Goal: Transaction & Acquisition: Purchase product/service

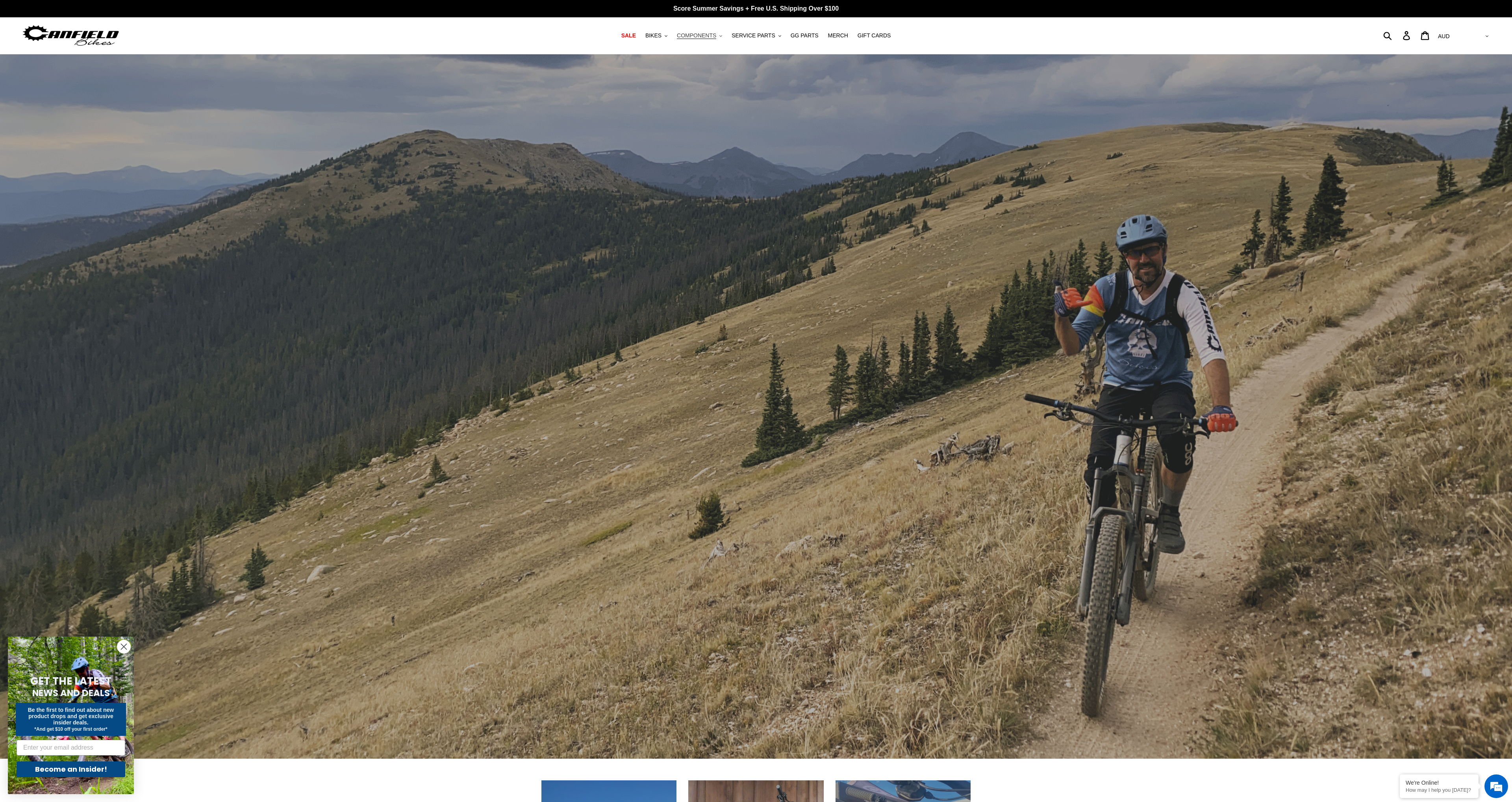
click at [697, 35] on span "COMPONENTS" at bounding box center [696, 35] width 39 height 6
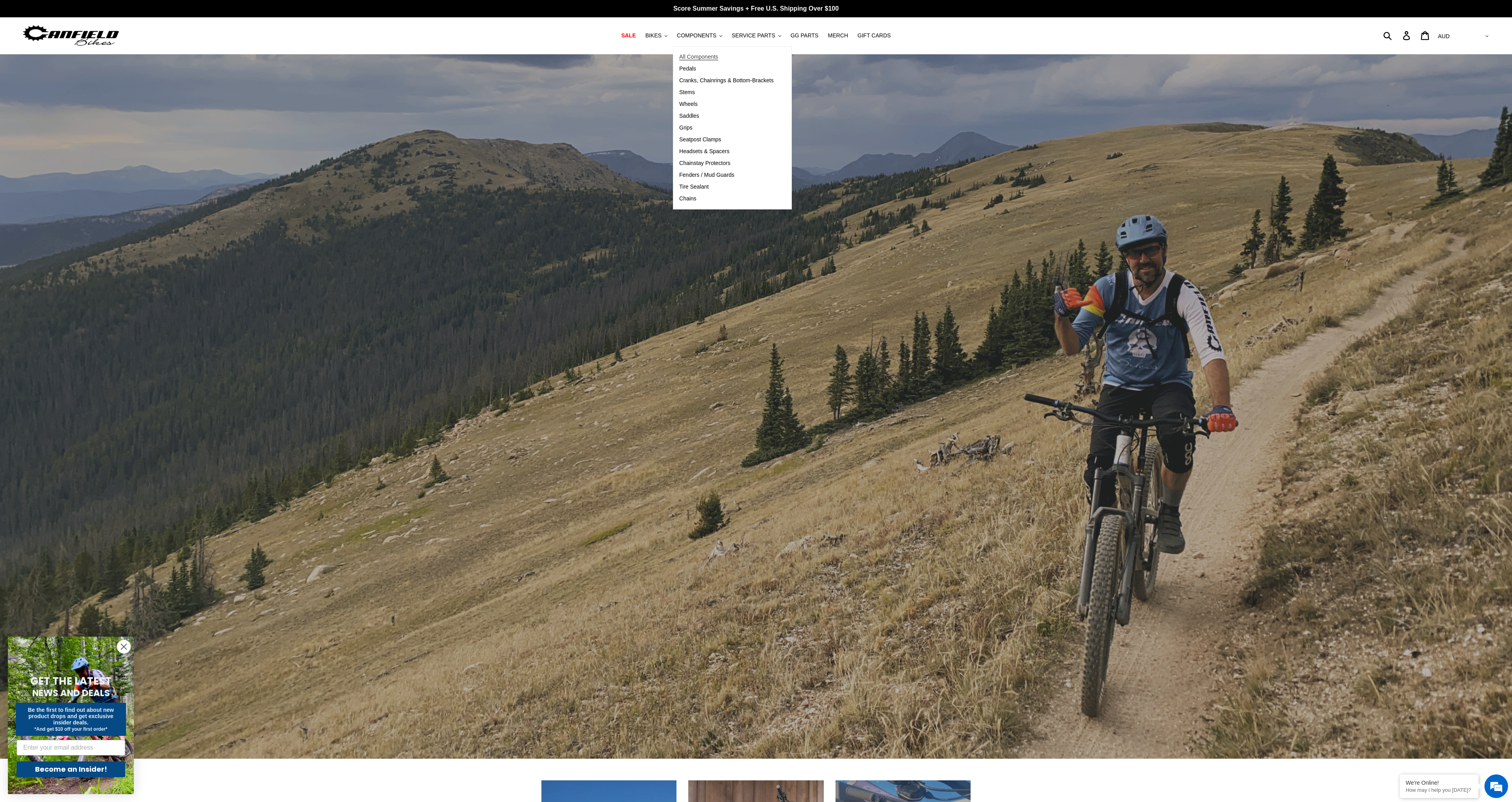
click at [726, 58] on link "All Components" at bounding box center [726, 57] width 106 height 12
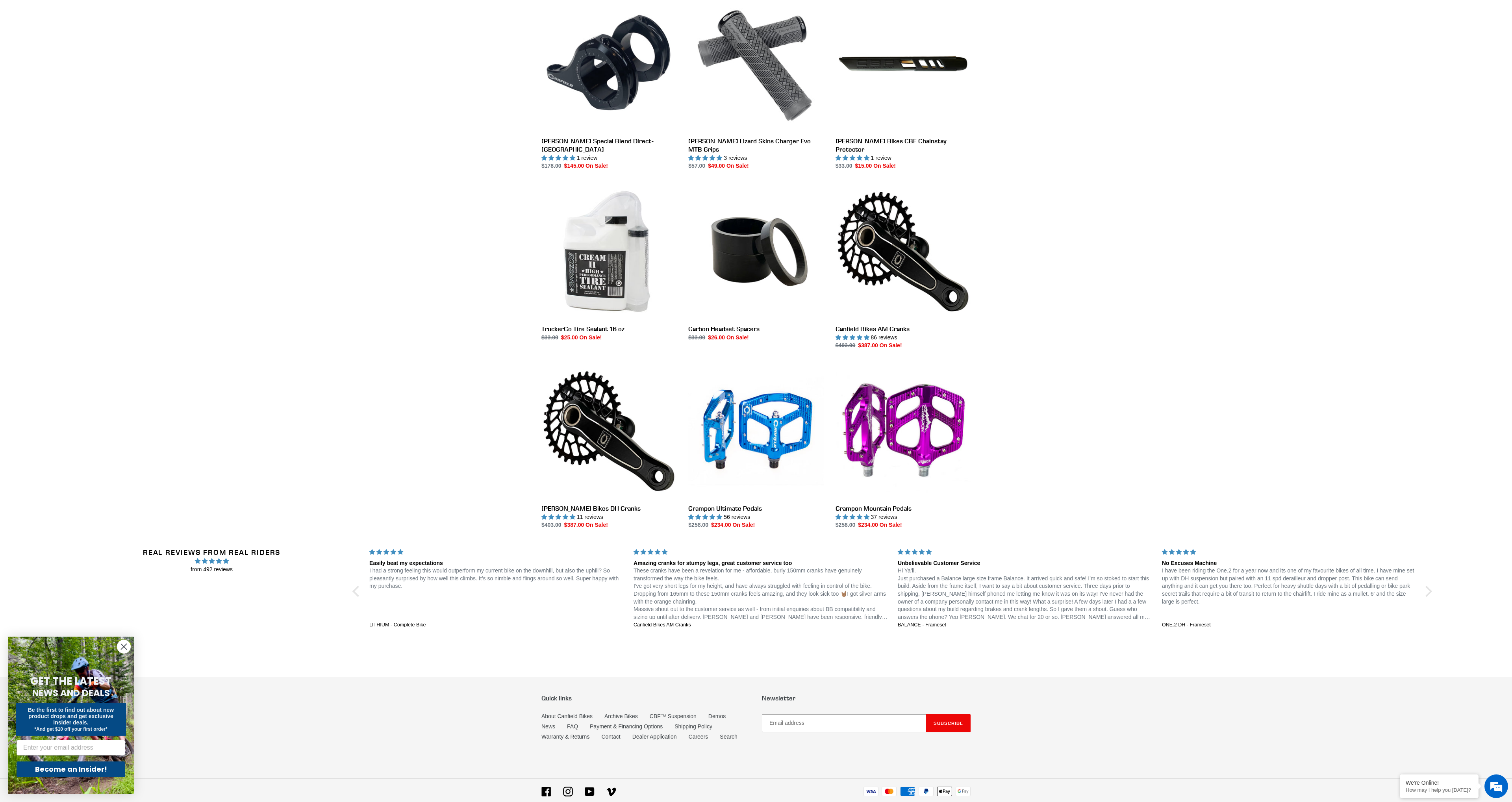
scroll to position [813, 0]
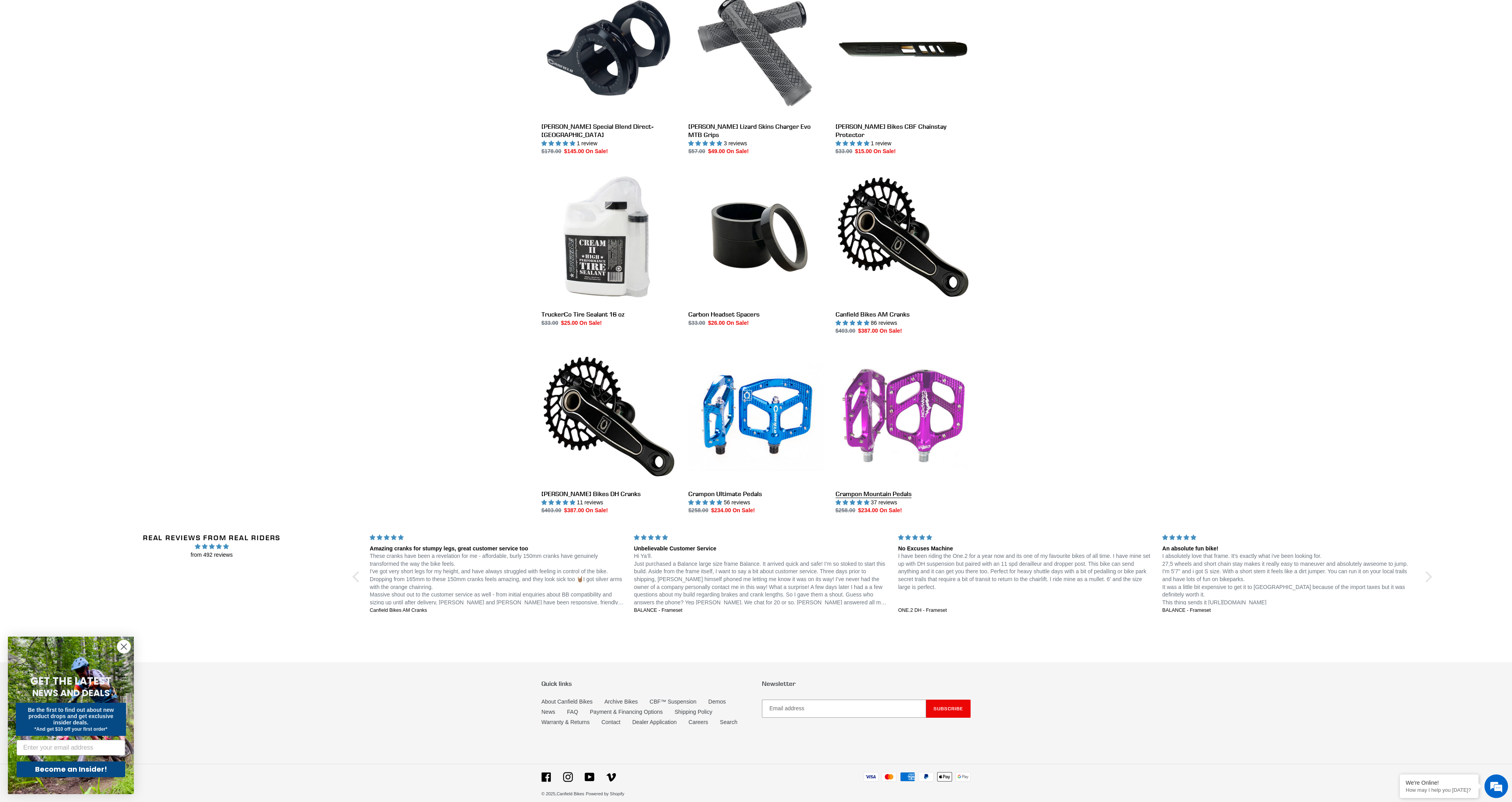
click at [912, 396] on link "Crampon Mountain Pedals" at bounding box center [903, 432] width 135 height 166
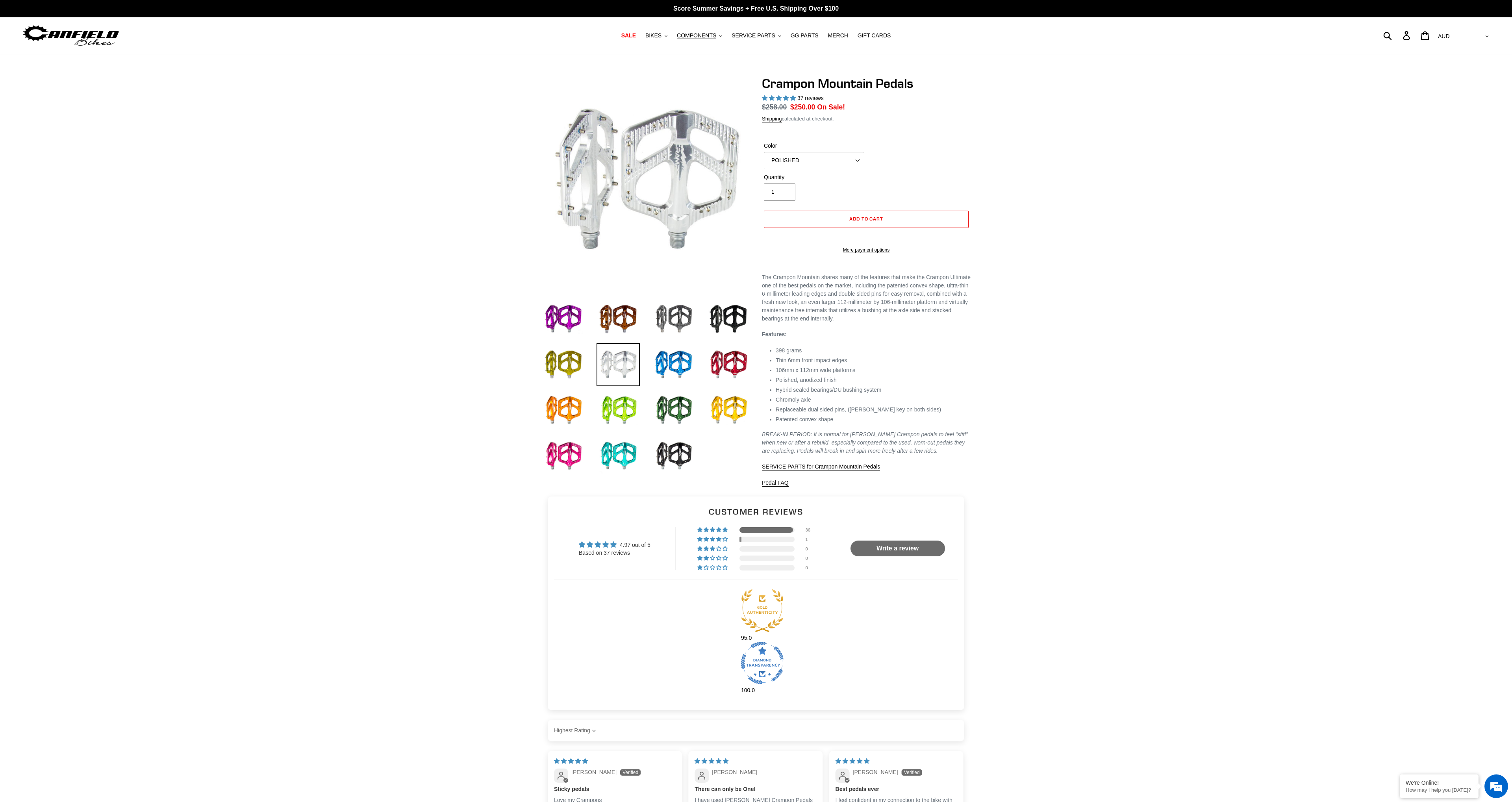
select select "POLISHED"
select select "highest-rating"
click at [764, 152] on select "GRAY BLACK STEALTH - Sold out POLISHED RED BLUE [GEOGRAPHIC_DATA] ORANGE PNW GR…" at bounding box center [814, 161] width 100 height 18
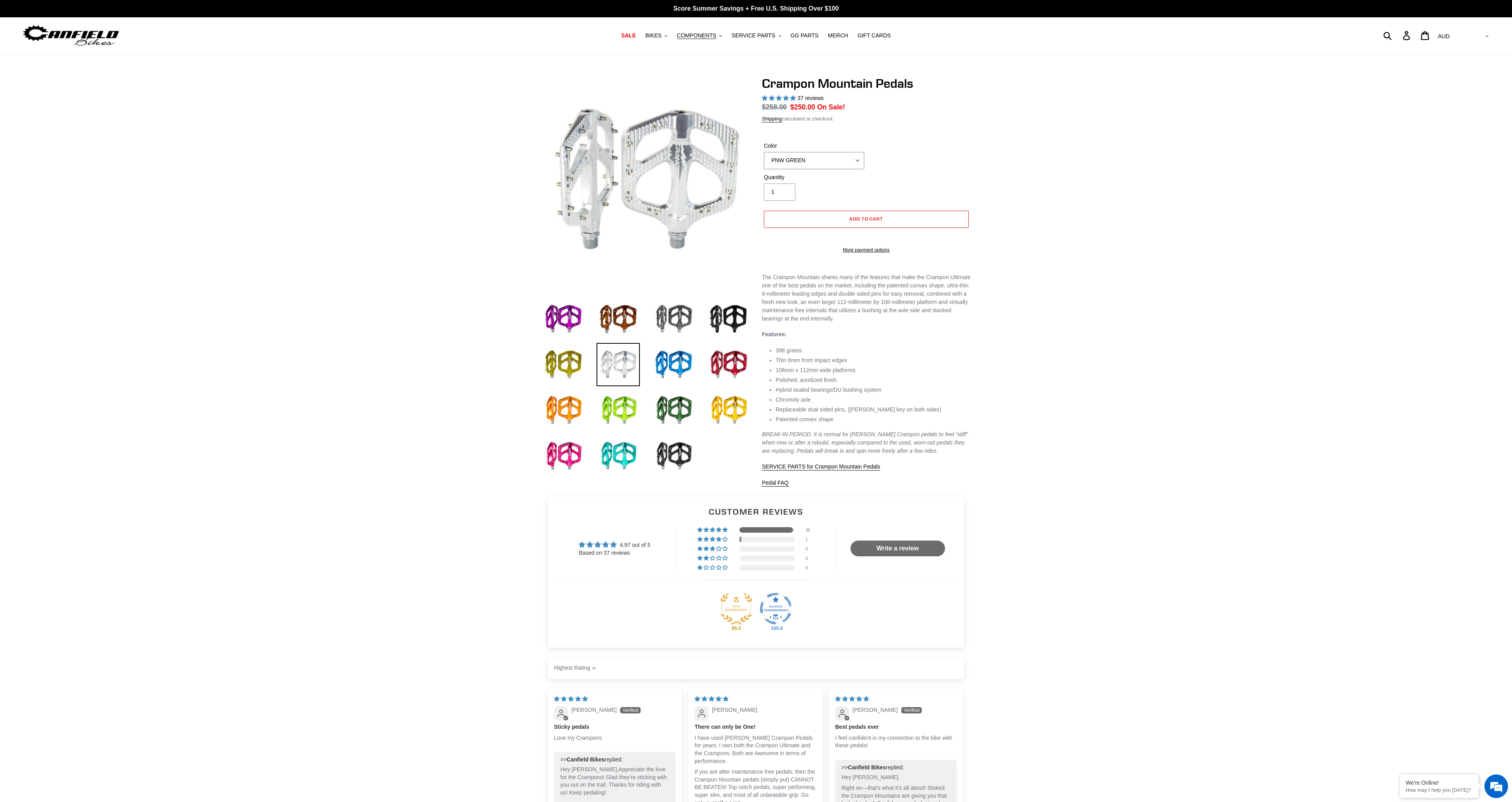
click option "PNW GREEN" at bounding box center [0, 0] width 0 height 0
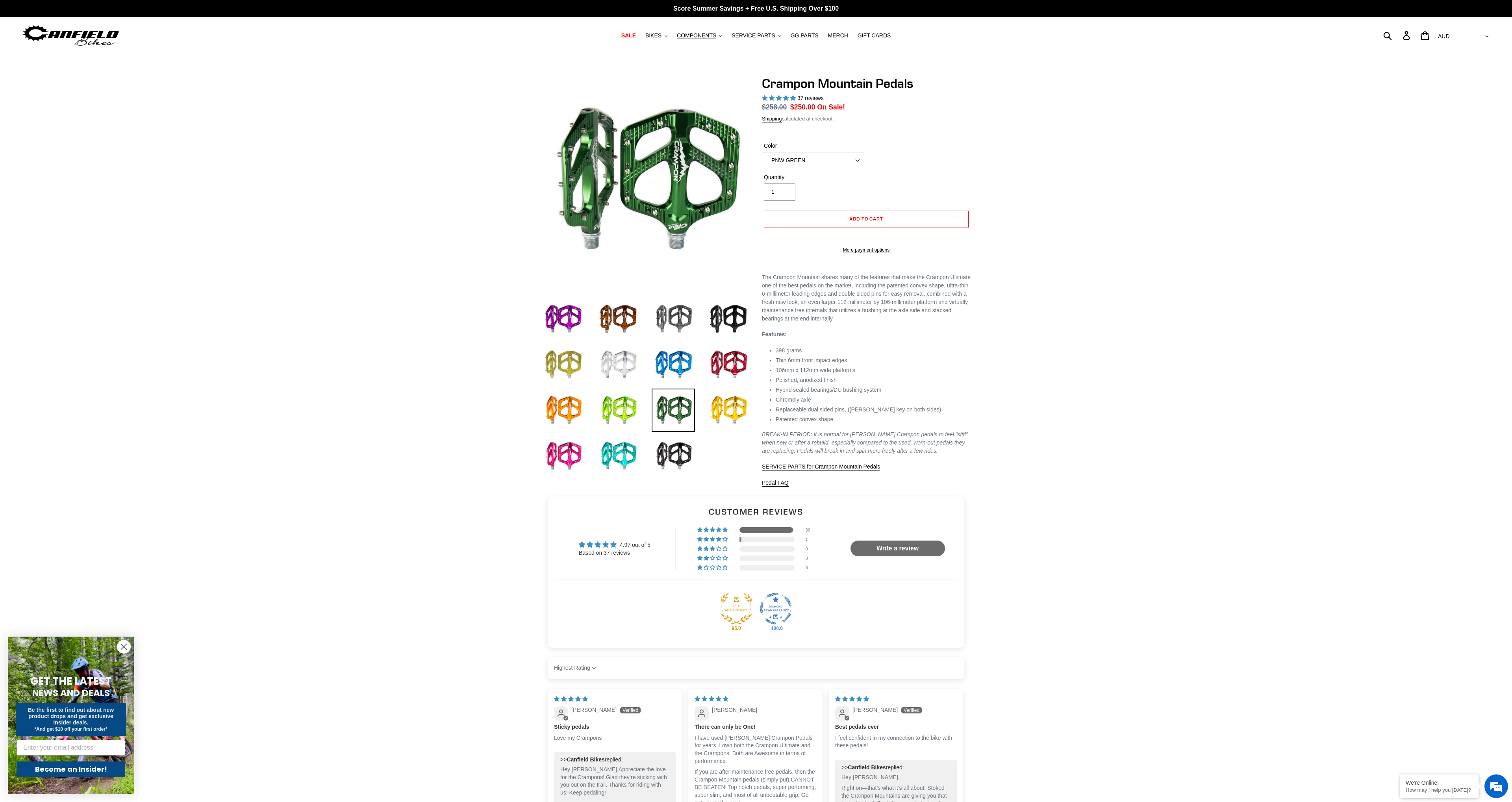
click at [572, 372] on img at bounding box center [563, 365] width 43 height 43
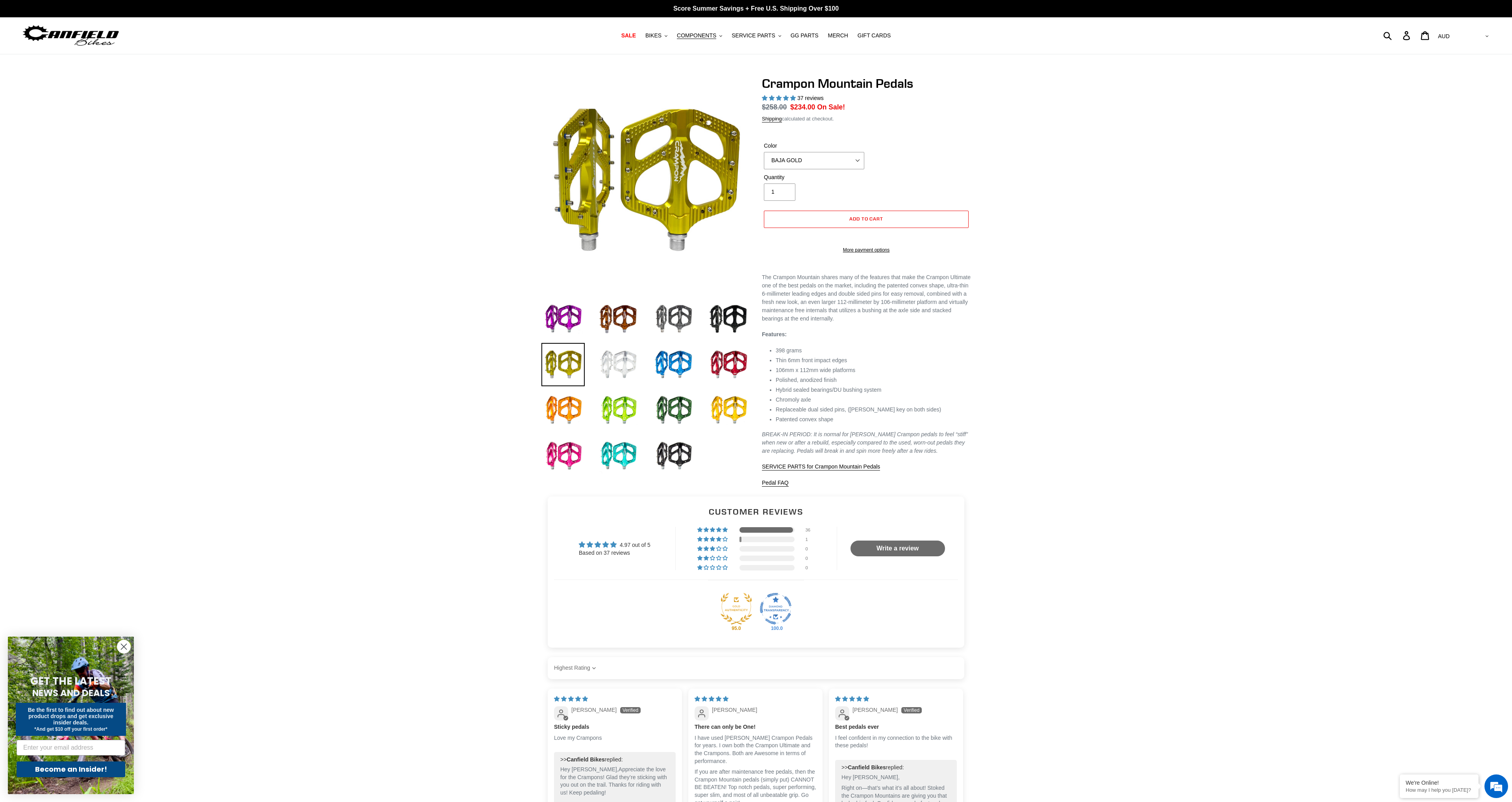
click at [612, 359] on img at bounding box center [618, 365] width 43 height 43
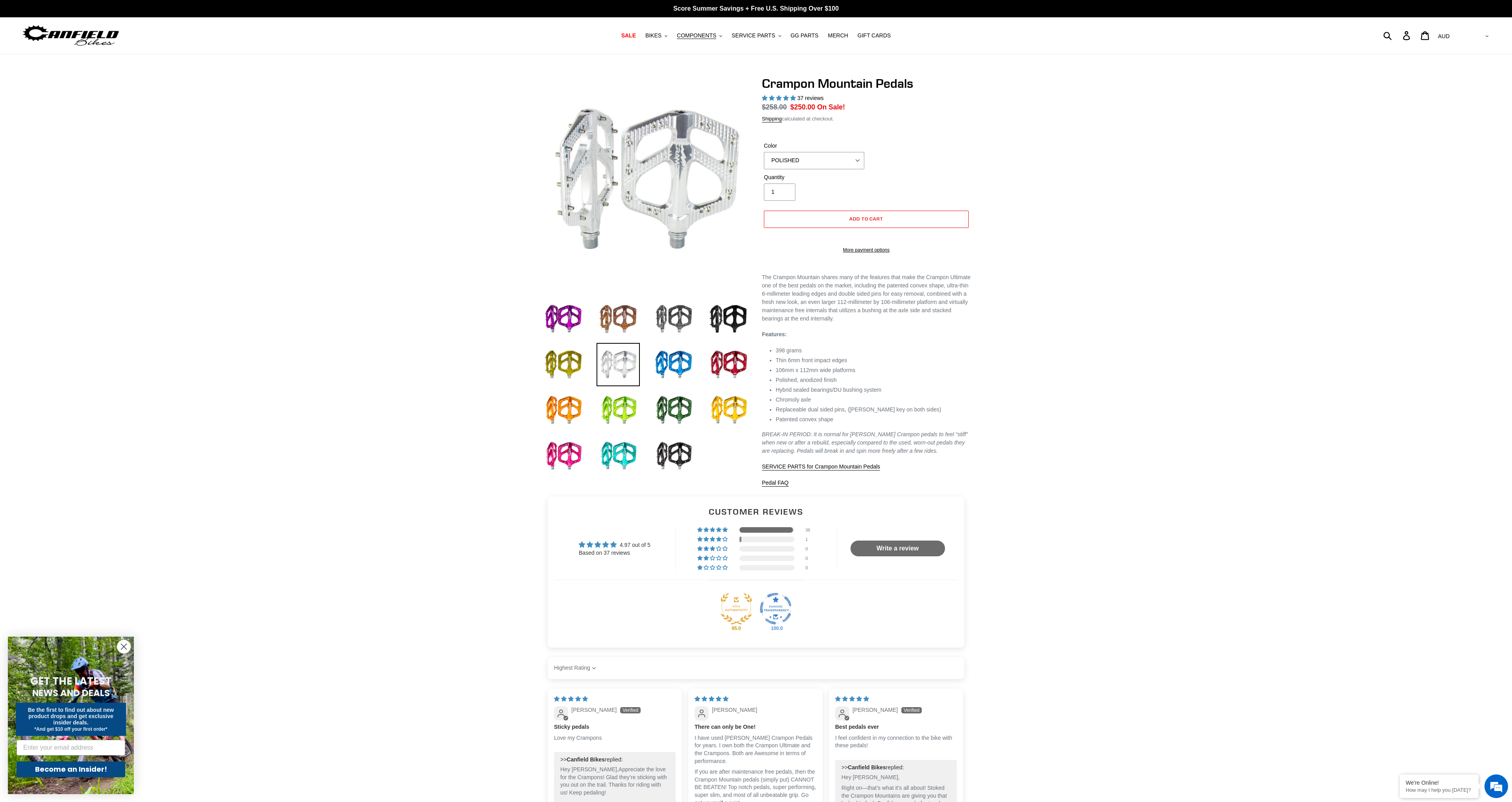
click at [630, 332] on img at bounding box center [618, 319] width 43 height 43
select select "BRONZE"
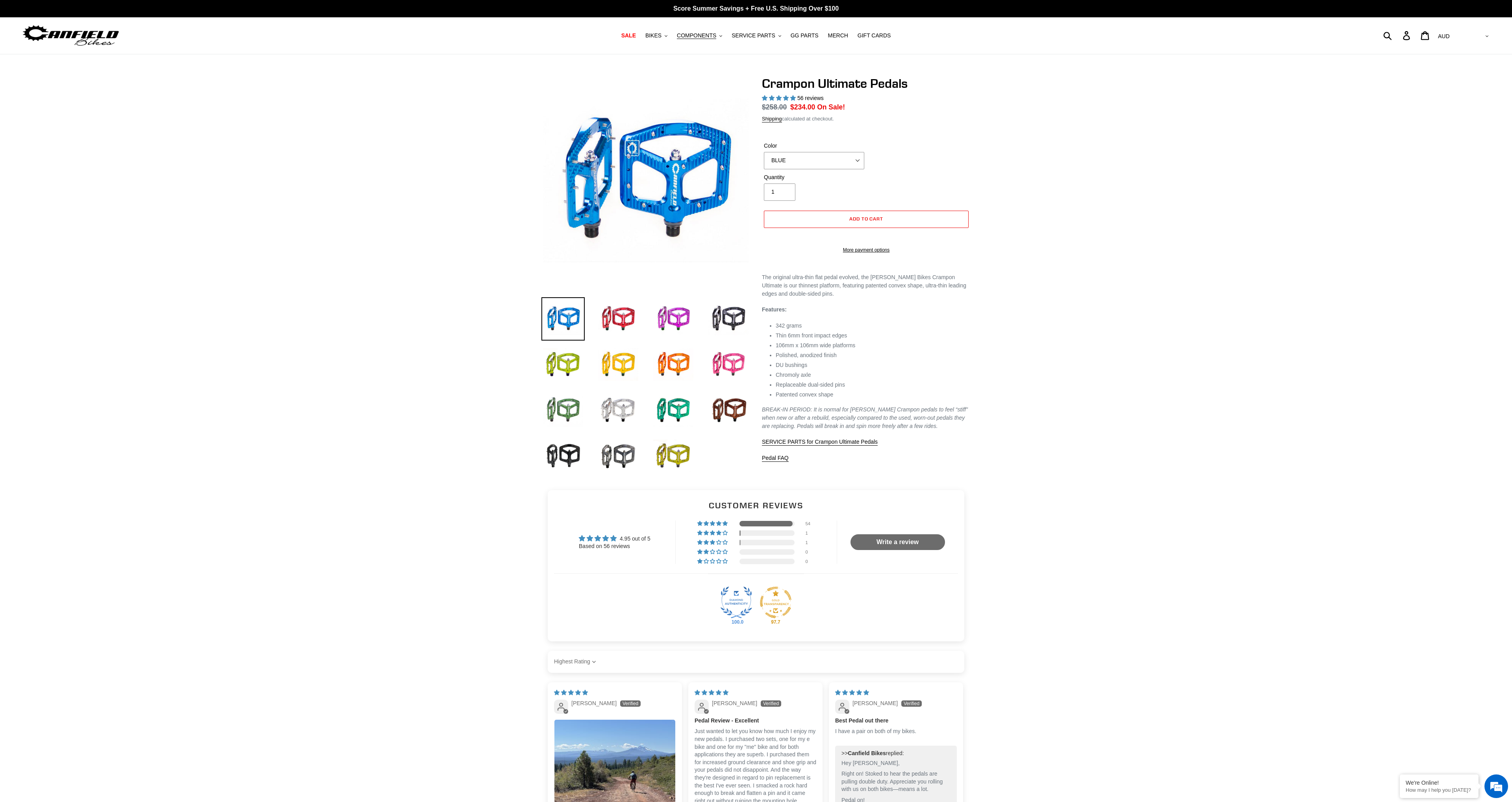
select select "highest-rating"
